Goal: Task Accomplishment & Management: Use online tool/utility

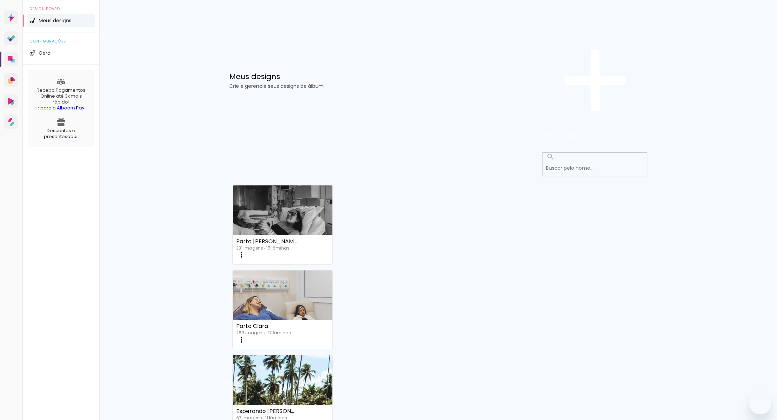
click at [333, 357] on link "Criado em [DATE]" at bounding box center [283, 376] width 100 height 39
click at [0, 0] on neon-animated-pages "Confirmar Cancelar" at bounding box center [0, 0] width 0 height 0
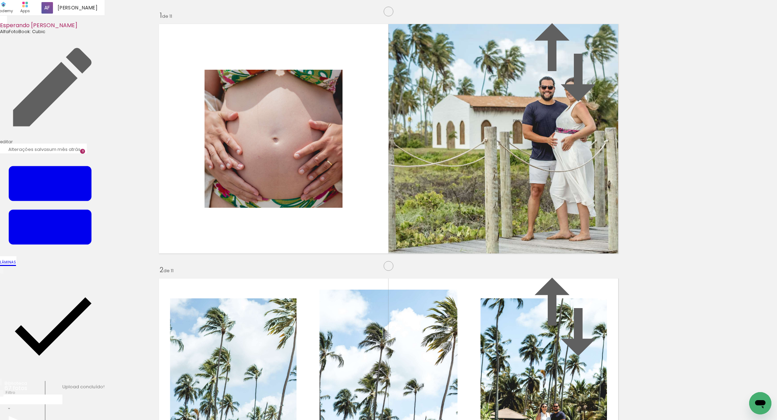
scroll to position [2738, 0]
click at [38, 396] on span "Finalizar" at bounding box center [28, 399] width 19 height 7
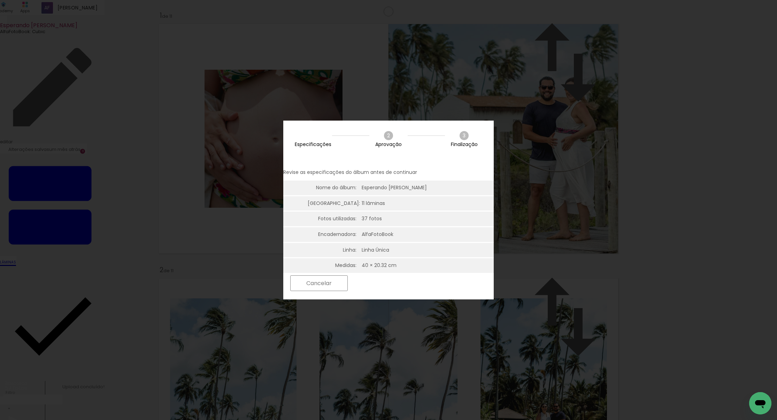
click at [0, 0] on slot "Próximo" at bounding box center [0, 0] width 0 height 0
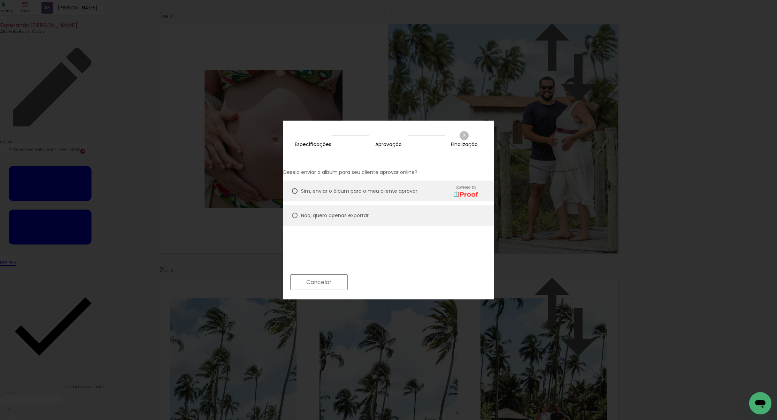
click at [0, 0] on slot "Não, quero apenas exportar" at bounding box center [0, 0] width 0 height 0
type paper-radio-button "on"
click at [0, 0] on slot "Próximo" at bounding box center [0, 0] width 0 height 0
type input "Alta, 300 DPI"
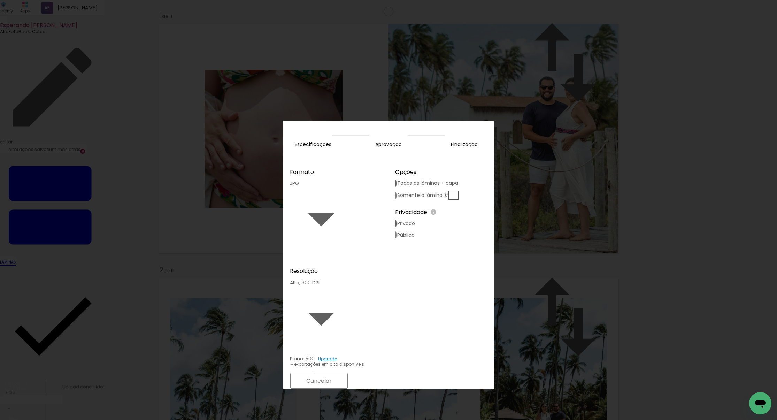
click at [407, 373] on paper-button "Exportar" at bounding box center [378, 380] width 55 height 15
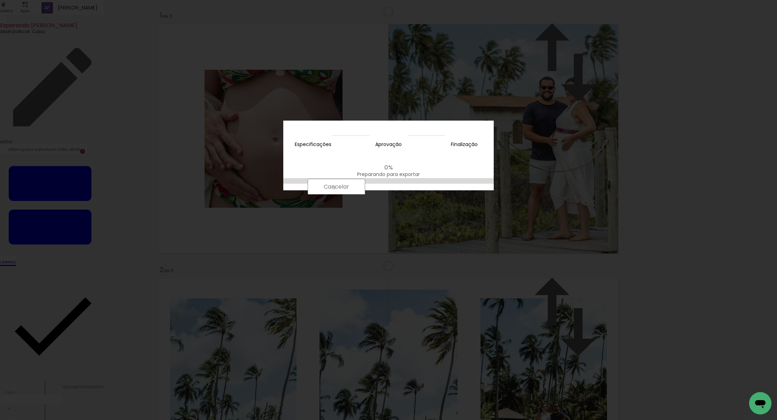
click at [0, 0] on slot "Cancelar" at bounding box center [0, 0] width 0 height 0
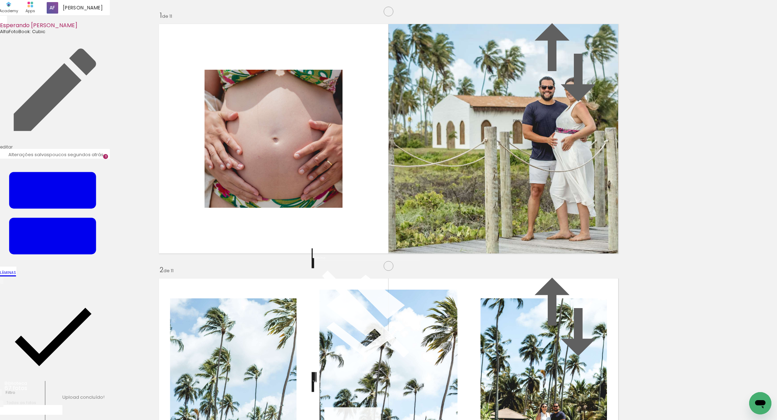
click at [55, 407] on paper-button "Finalizar" at bounding box center [28, 410] width 54 height 7
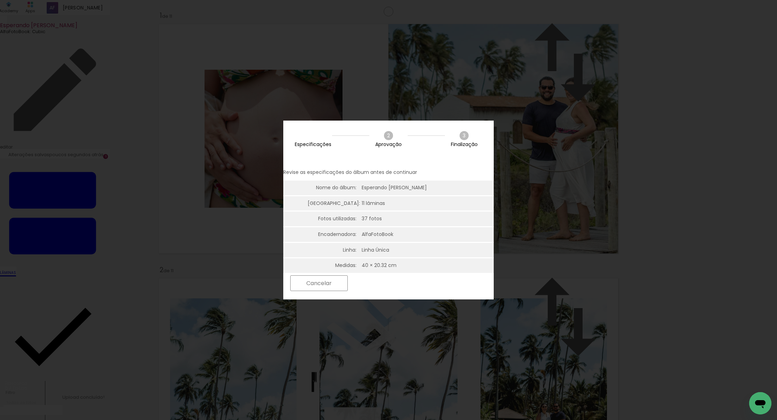
click at [0, 0] on slot "Próximo" at bounding box center [0, 0] width 0 height 0
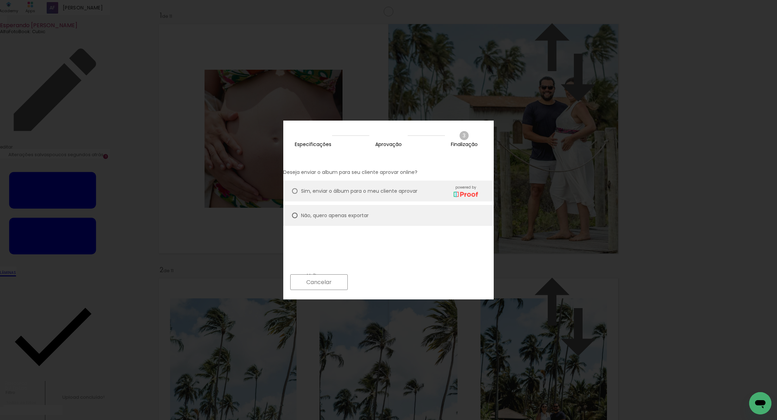
click at [0, 0] on slot "Próximo" at bounding box center [0, 0] width 0 height 0
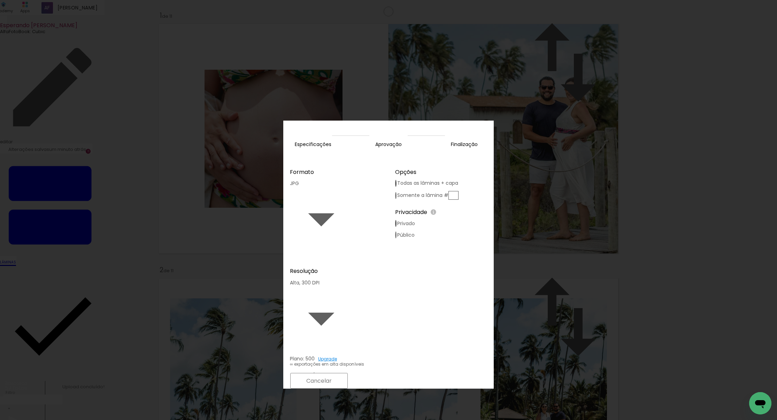
click at [0, 0] on slot "Exportar" at bounding box center [0, 0] width 0 height 0
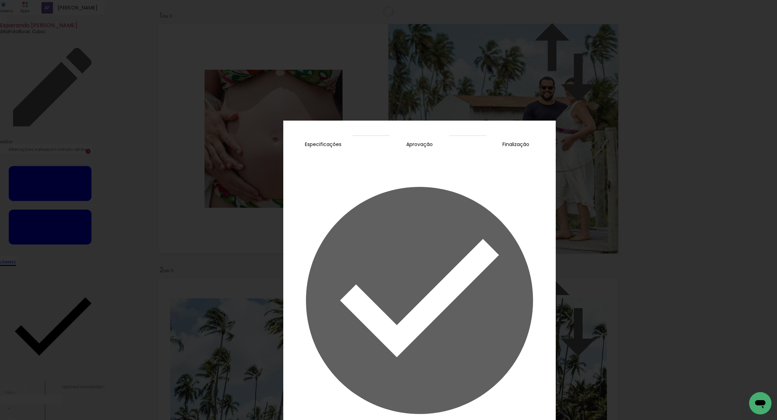
click at [0, 0] on slot "Concluir" at bounding box center [0, 0] width 0 height 0
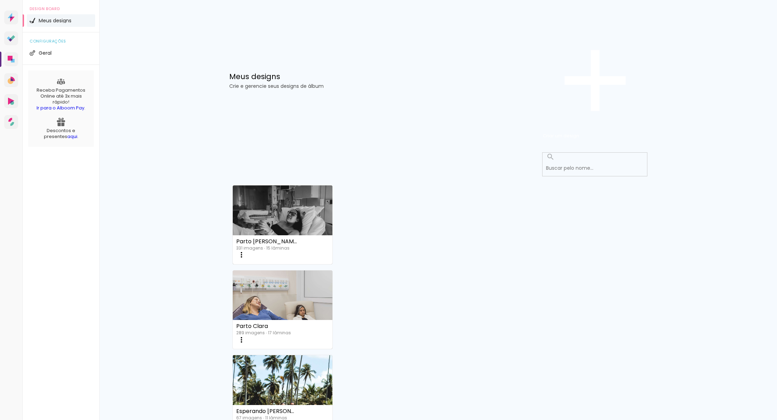
click at [297, 323] on div "Parto Clara" at bounding box center [266, 326] width 61 height 6
click at [333, 273] on link "Criado em [DATE]" at bounding box center [283, 292] width 100 height 39
